Goal: Browse casually

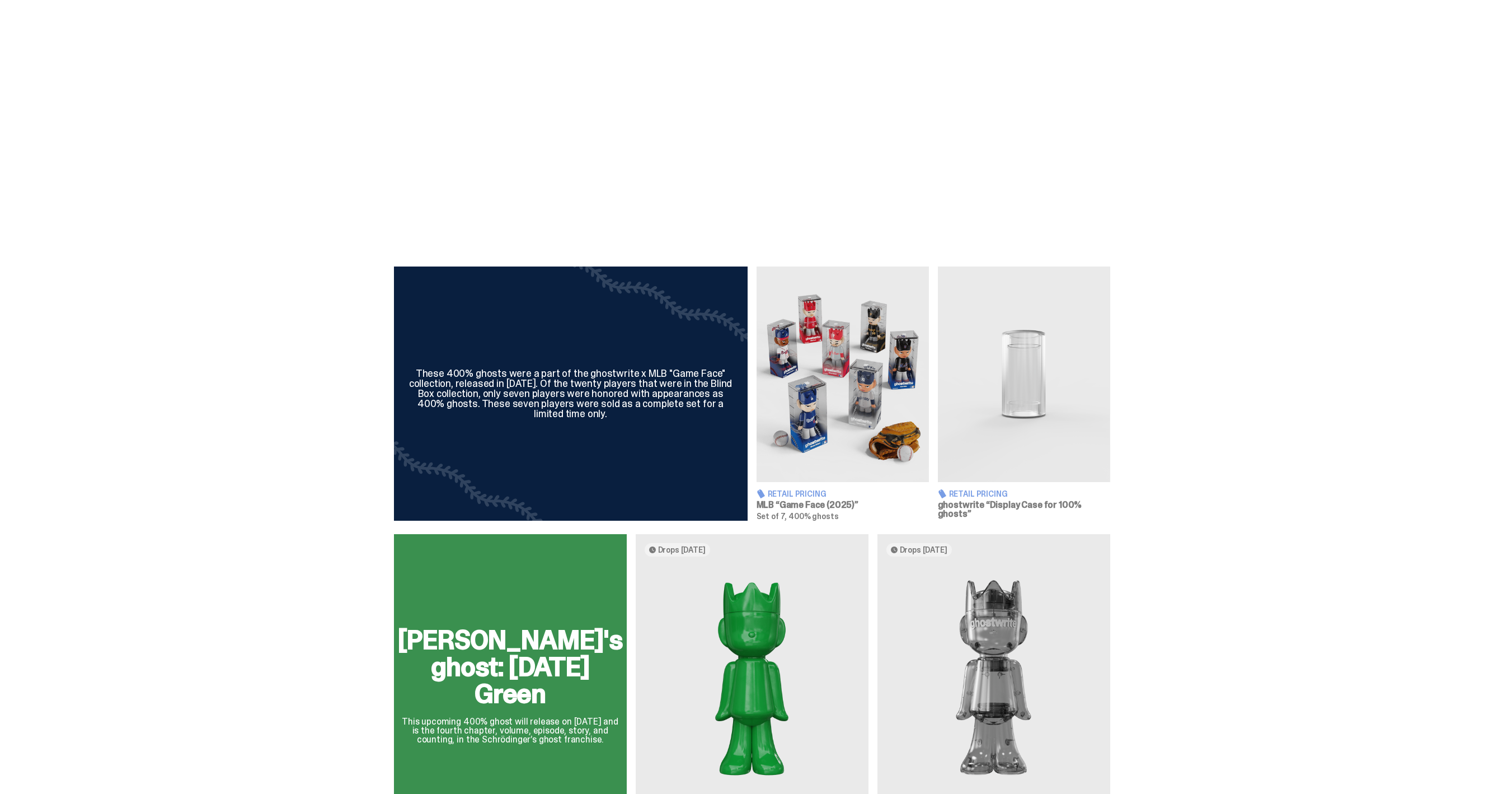
scroll to position [430, 0]
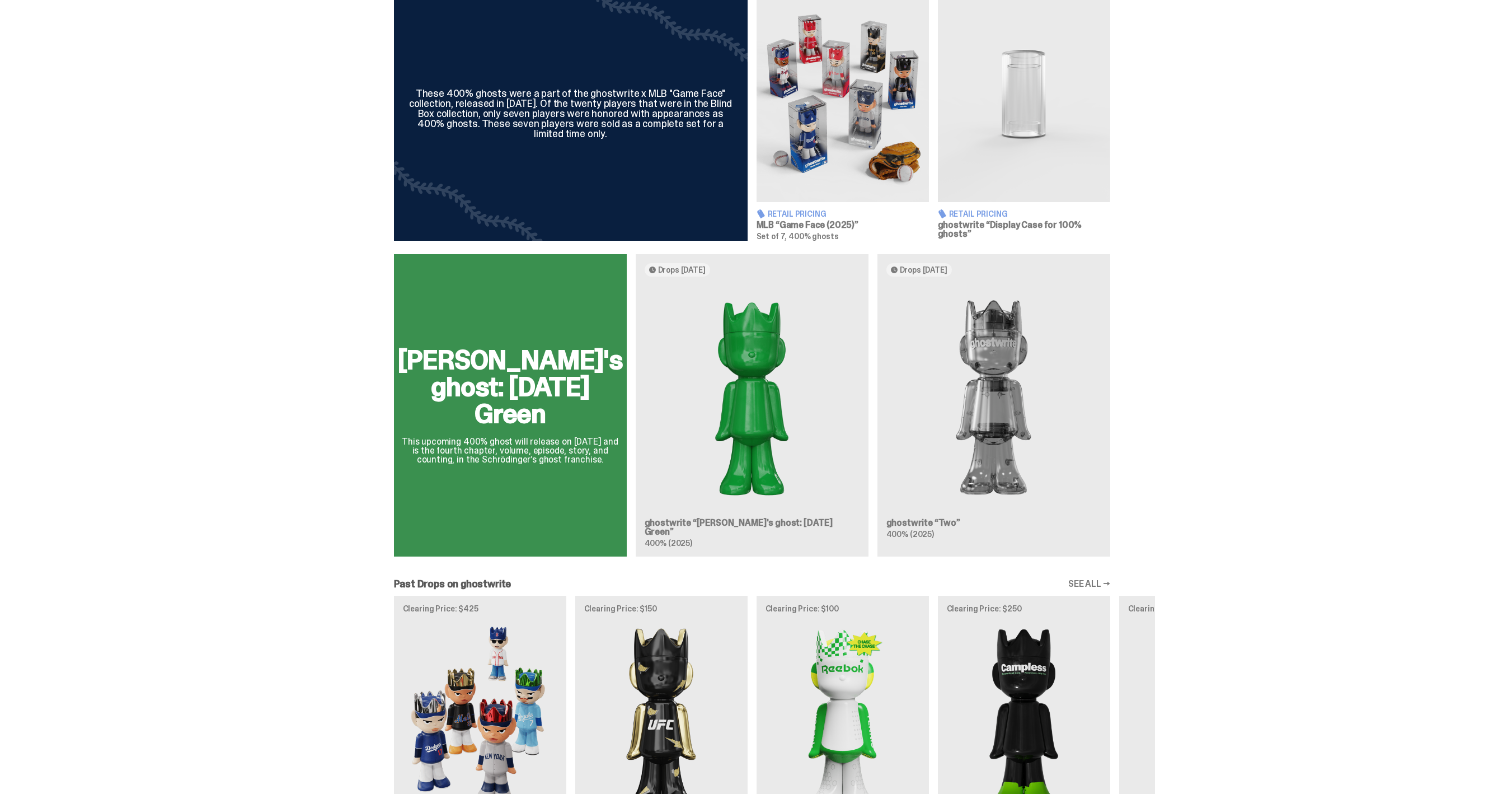
click at [942, 525] on div "[PERSON_NAME]'s ghost: [DATE] Green This upcoming 400% ghost will release on [D…" at bounding box center [752, 409] width 806 height 312
click at [748, 400] on div "[PERSON_NAME]'s ghost: [DATE] Green This upcoming 400% ghost will release on [D…" at bounding box center [752, 409] width 806 height 312
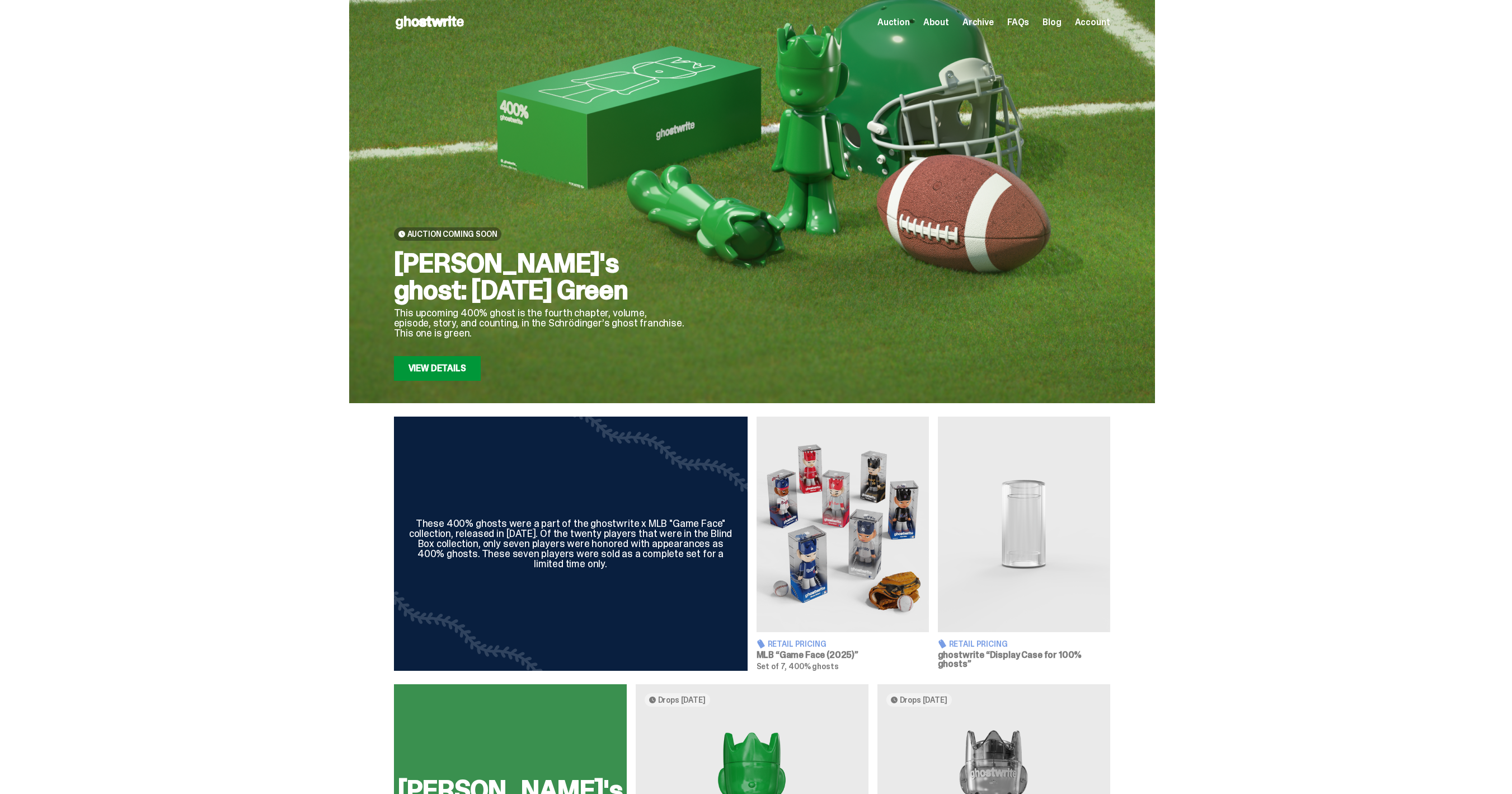
scroll to position [430, 0]
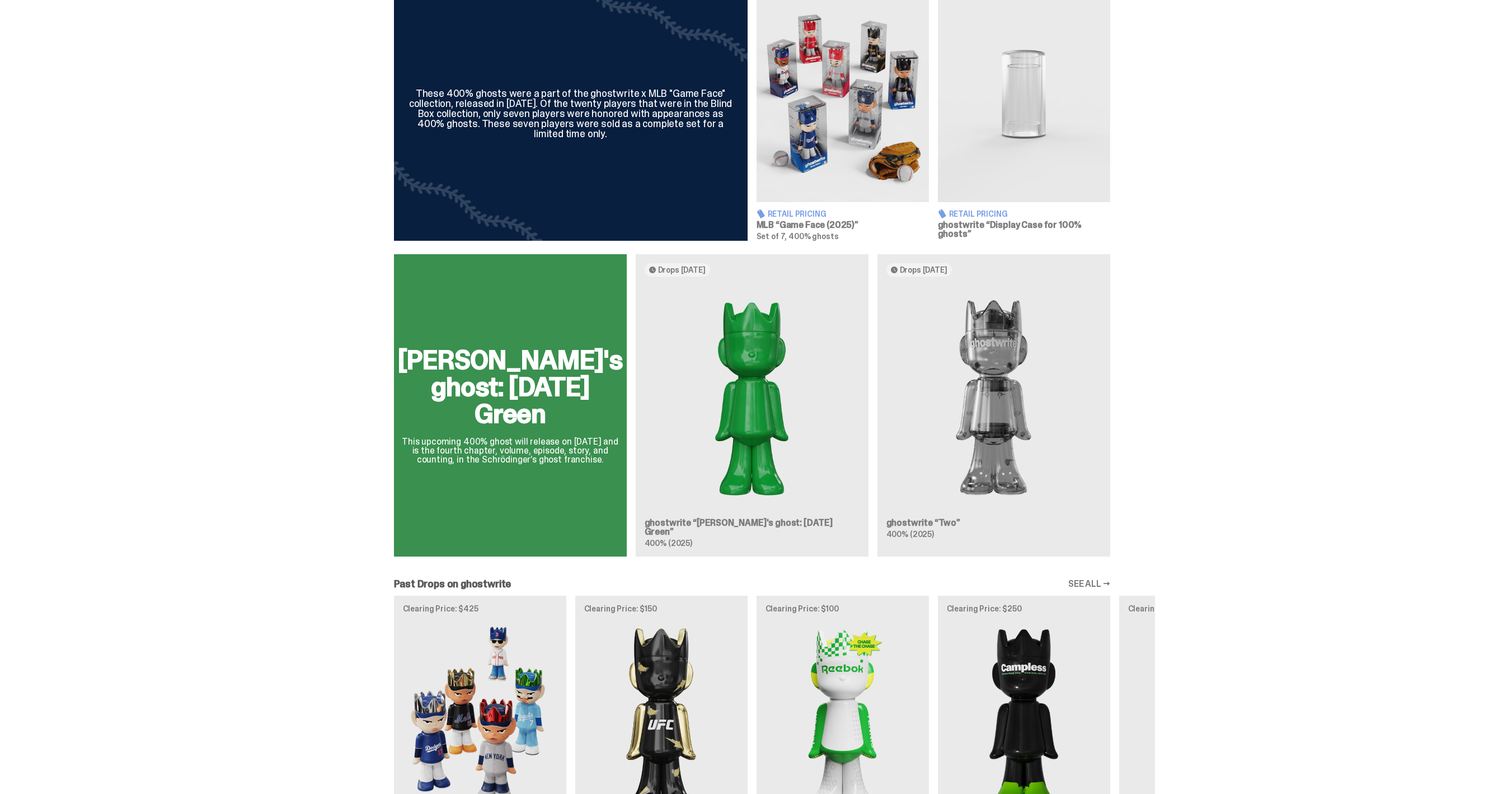
click at [953, 507] on div "[PERSON_NAME]'s ghost: [DATE] Green This upcoming 400% ghost will release on [D…" at bounding box center [752, 409] width 806 height 312
click at [977, 432] on div "[PERSON_NAME]'s ghost: [DATE] Green This upcoming 400% ghost will release on [D…" at bounding box center [752, 409] width 806 height 312
click at [1002, 369] on div "[PERSON_NAME]'s ghost: [DATE] Green This upcoming 400% ghost will release on [D…" at bounding box center [752, 409] width 806 height 312
click at [910, 242] on div "These 400% ghosts were a part of the ghostwrite x MLB "Game Face" collection, r…" at bounding box center [751, 499] width 1504 height 1024
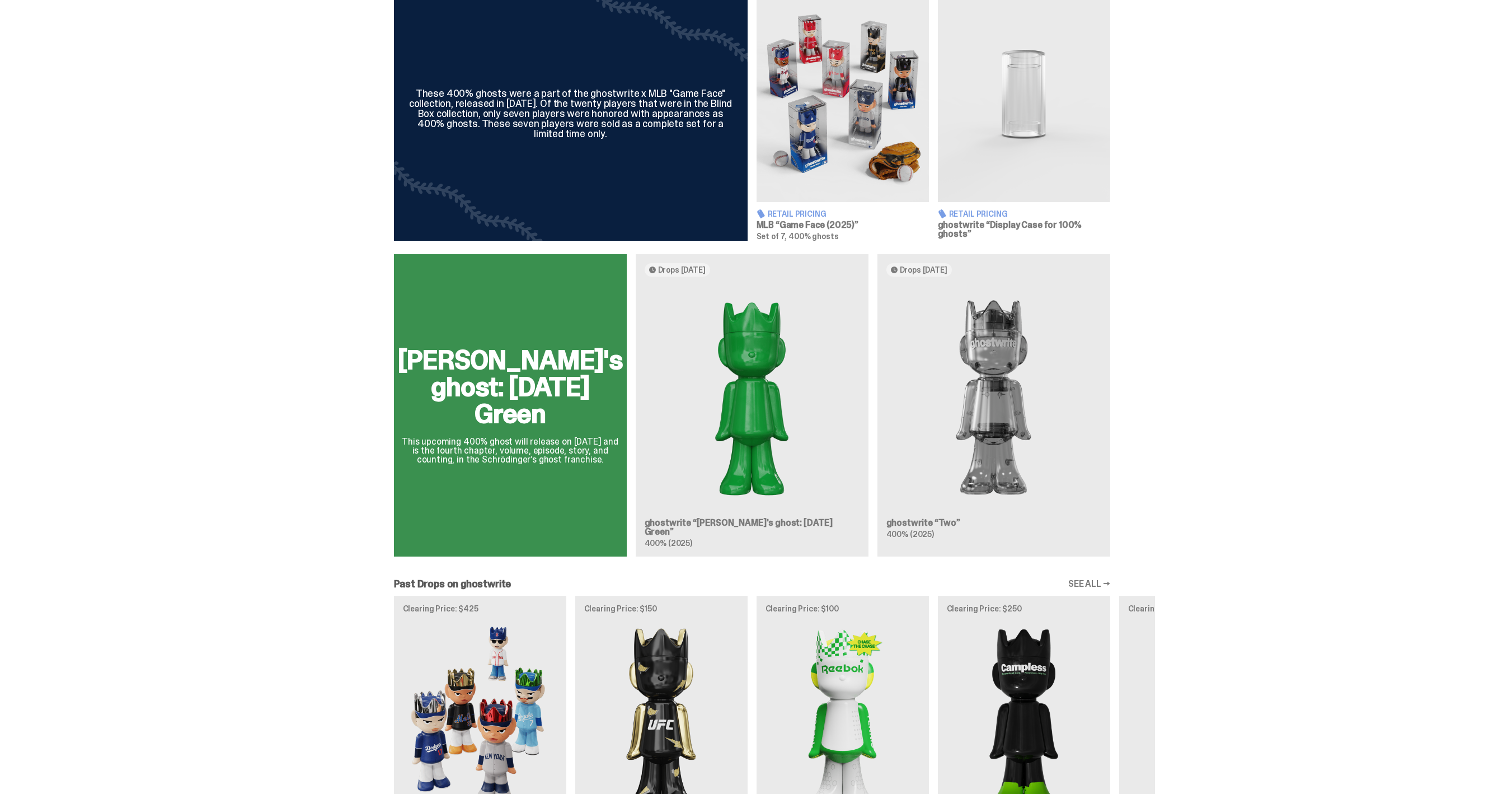
click at [910, 274] on div "[PERSON_NAME]'s ghost: [DATE] Green This upcoming 400% ghost will release on [D…" at bounding box center [752, 409] width 806 height 312
click at [966, 375] on div "[PERSON_NAME]'s ghost: [DATE] Green This upcoming 400% ghost will release on [D…" at bounding box center [752, 409] width 806 height 312
click at [901, 520] on div "[PERSON_NAME]'s ghost: [DATE] Green This upcoming 400% ghost will release on [D…" at bounding box center [752, 409] width 806 height 312
click at [926, 532] on div "[PERSON_NAME]'s ghost: [DATE] Green This upcoming 400% ghost will release on [D…" at bounding box center [752, 409] width 806 height 312
click at [930, 532] on div "[PERSON_NAME]'s ghost: [DATE] Green This upcoming 400% ghost will release on [D…" at bounding box center [752, 409] width 806 height 312
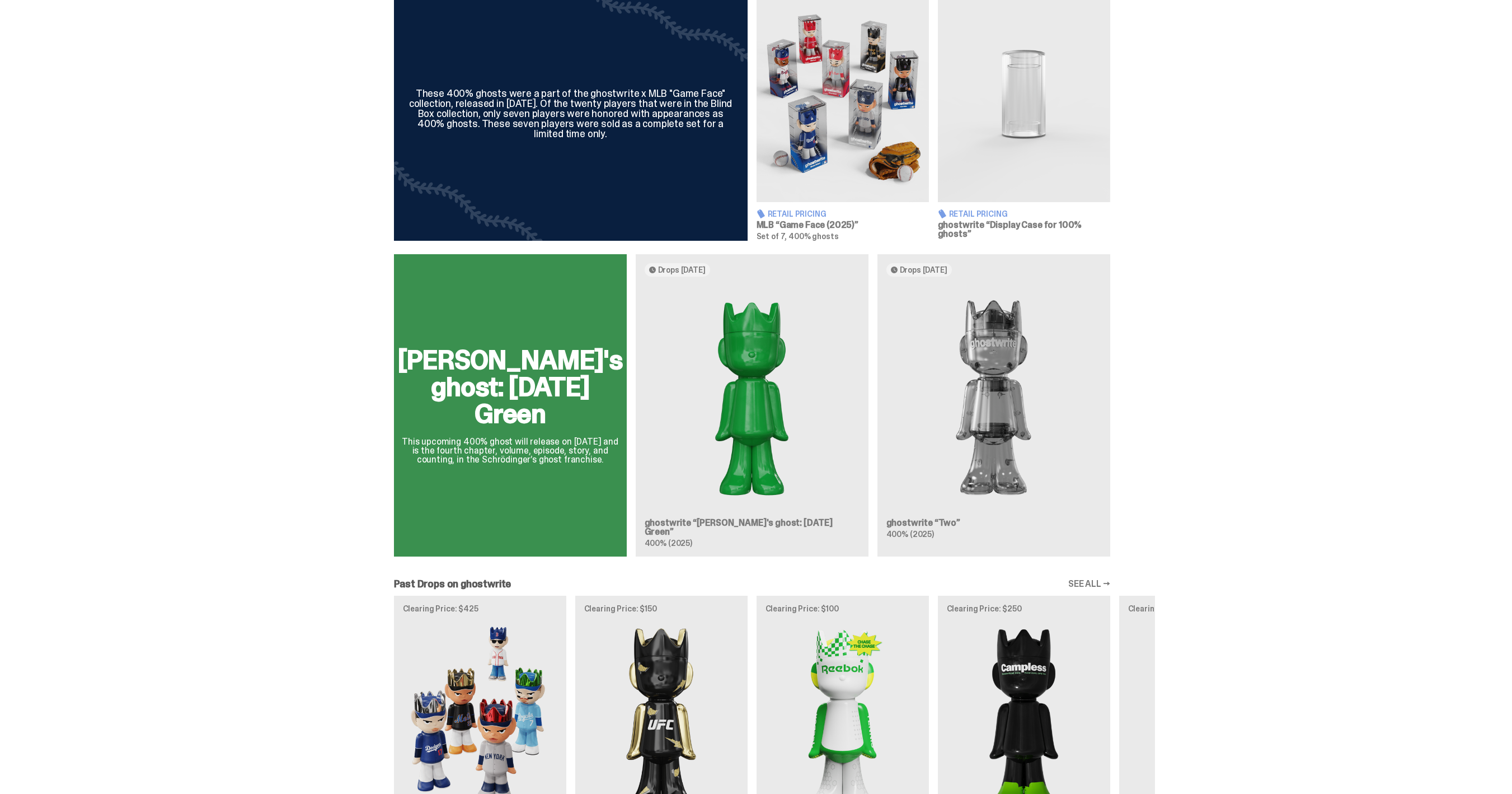
click at [1019, 448] on div "[PERSON_NAME]'s ghost: [DATE] Green This upcoming 400% ghost will release on [D…" at bounding box center [752, 409] width 806 height 312
